Goal: Ask a question: Ask a question

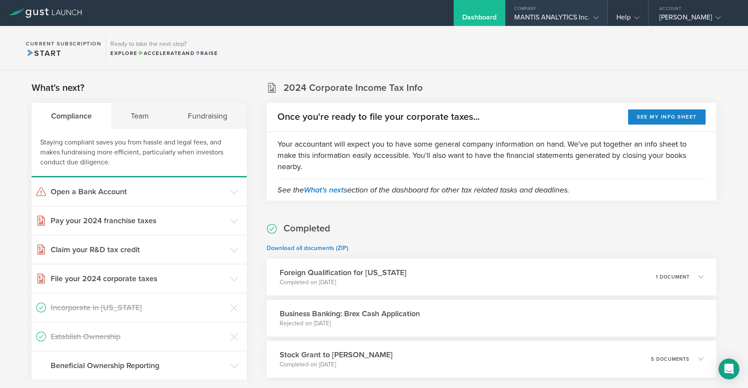
click at [541, 16] on div "MANTIS ANALYTICS Inc." at bounding box center [556, 19] width 84 height 13
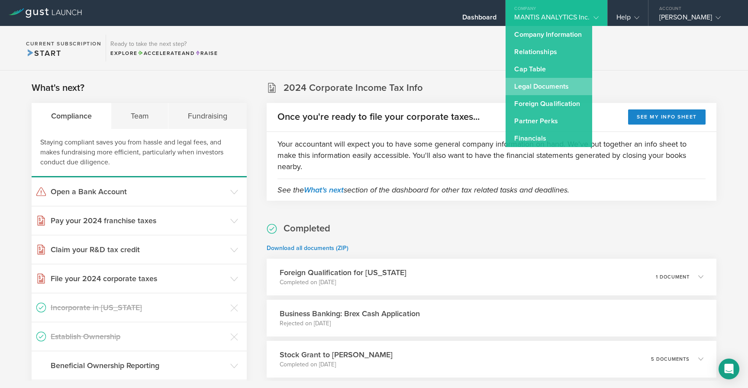
click at [520, 85] on link "Legal Documents" at bounding box center [549, 86] width 87 height 17
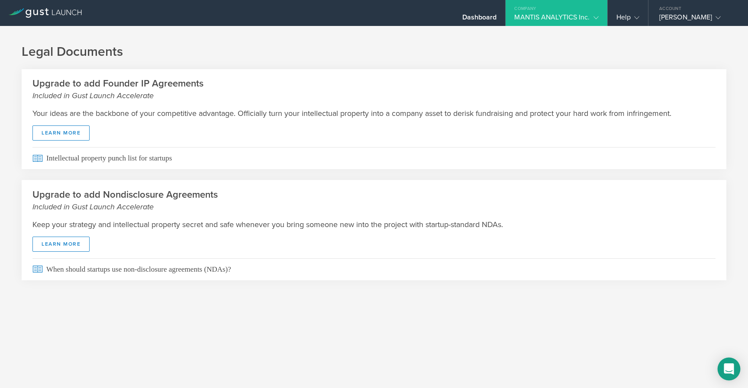
click at [730, 365] on icon "Open Intercom Messenger" at bounding box center [729, 369] width 10 height 11
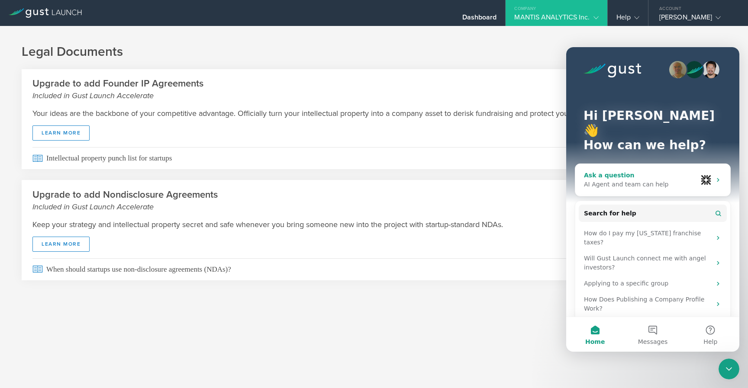
click at [610, 171] on div "Ask a question" at bounding box center [640, 175] width 113 height 9
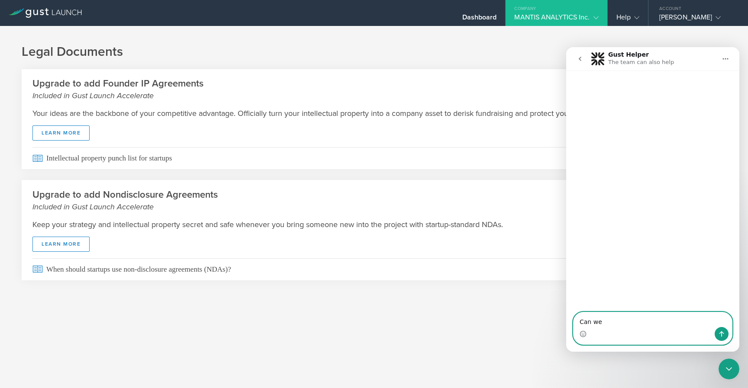
paste textarea "Order a Certificate of Status/Good Standing"
type textarea "Can we Order a Certificate of Status/Good Standing via Gust?"
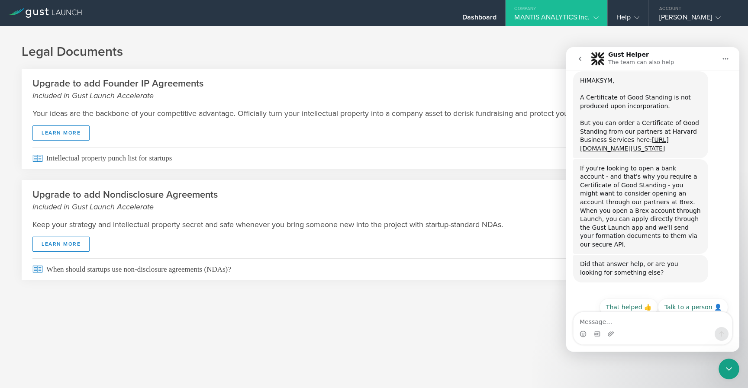
scroll to position [88, 0]
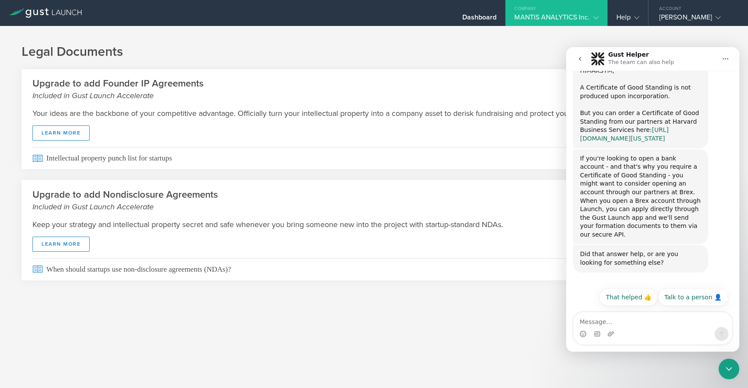
click at [633, 138] on link "[URL][DOMAIN_NAME][US_STATE]" at bounding box center [624, 134] width 89 height 16
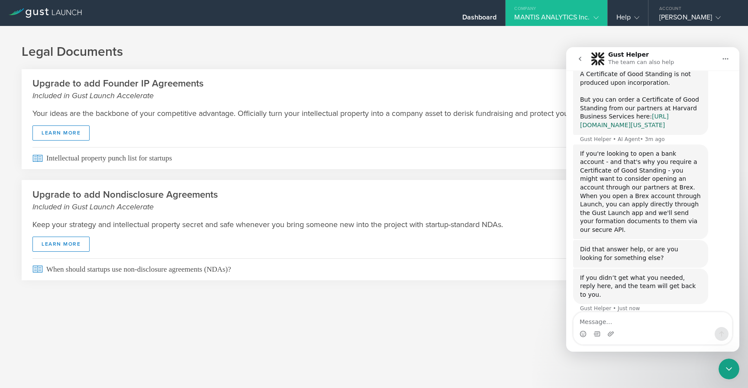
scroll to position [103, 0]
